Goal: Transaction & Acquisition: Purchase product/service

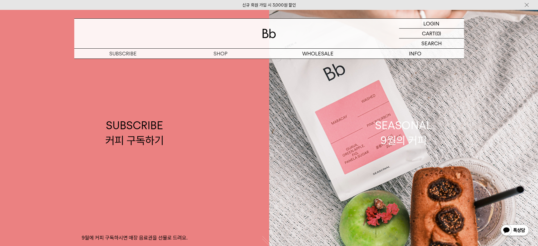
click at [0, 0] on p "숍" at bounding box center [0, 0] width 0 height 0
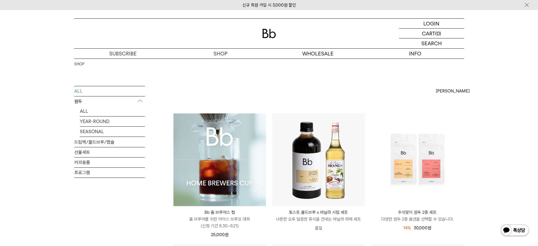
click at [0, 0] on img at bounding box center [0, 0] width 0 height 0
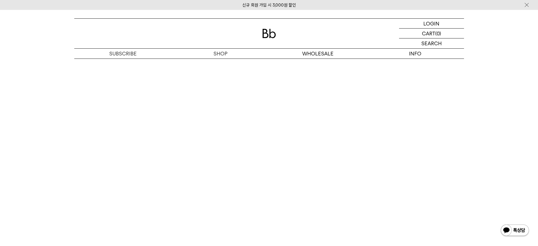
scroll to position [3262, 0]
